Goal: Communication & Community: Participate in discussion

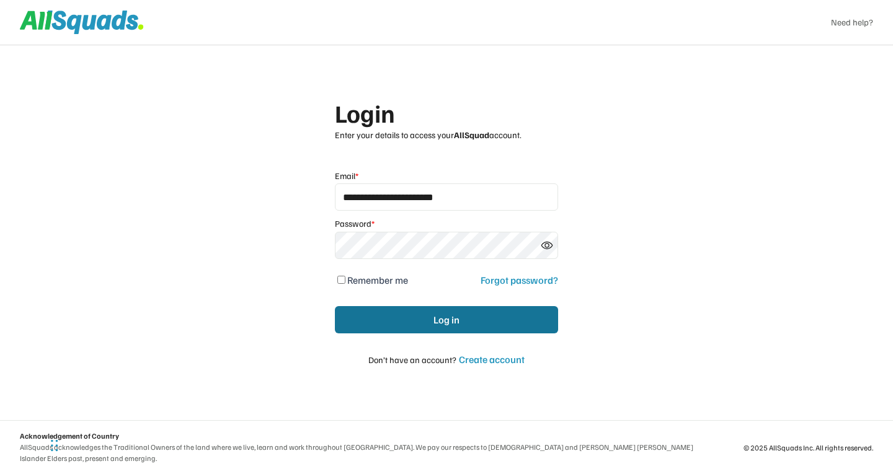
click at [453, 324] on button "Log in" at bounding box center [446, 319] width 223 height 27
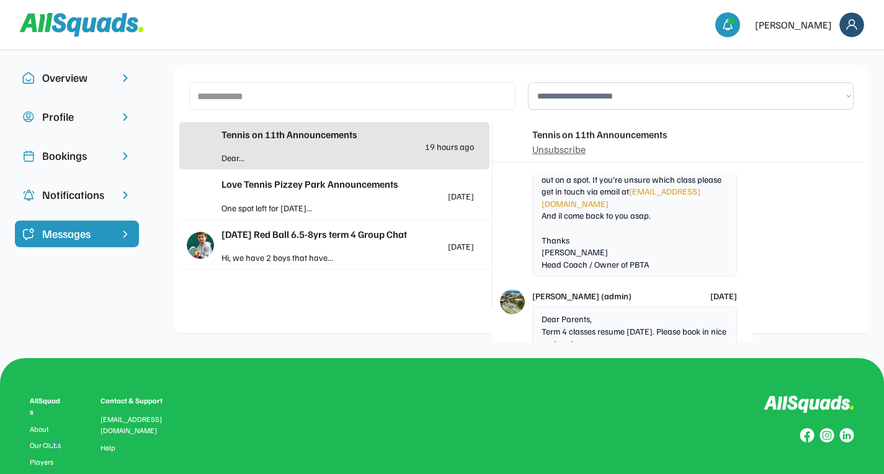
scroll to position [7207, 0]
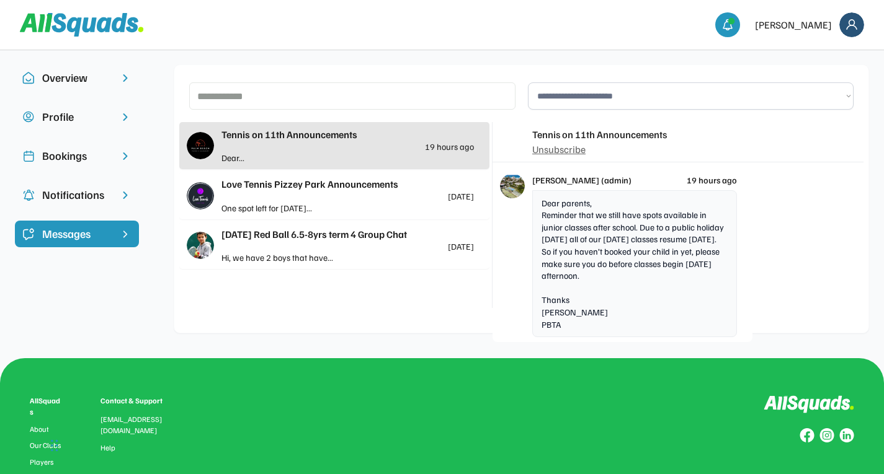
click at [812, 294] on div "Steve (admin) 19 hours ago Dear parents, Reminder that we still have spots avai…" at bounding box center [677, 254] width 371 height 177
